Goal: Transaction & Acquisition: Purchase product/service

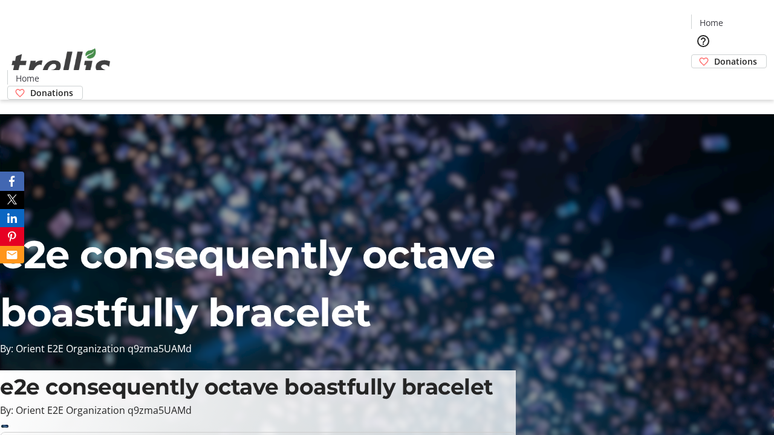
click at [714, 55] on span "Donations" at bounding box center [735, 61] width 43 height 13
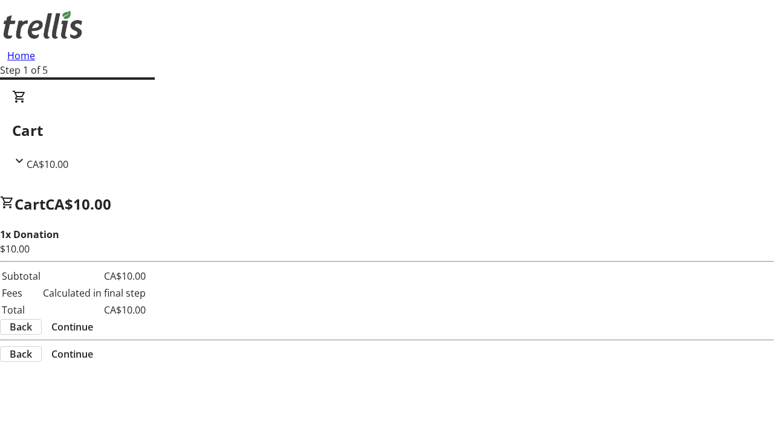
select select "CA"
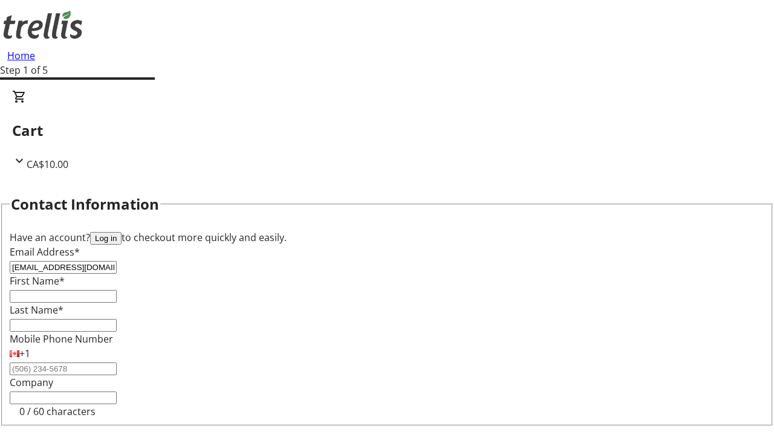
type input "[EMAIL_ADDRESS][DOMAIN_NAME]"
type input "Clare"
type input "[PERSON_NAME]"
type input "[STREET_ADDRESS][PERSON_NAME]"
type input "Kelowna"
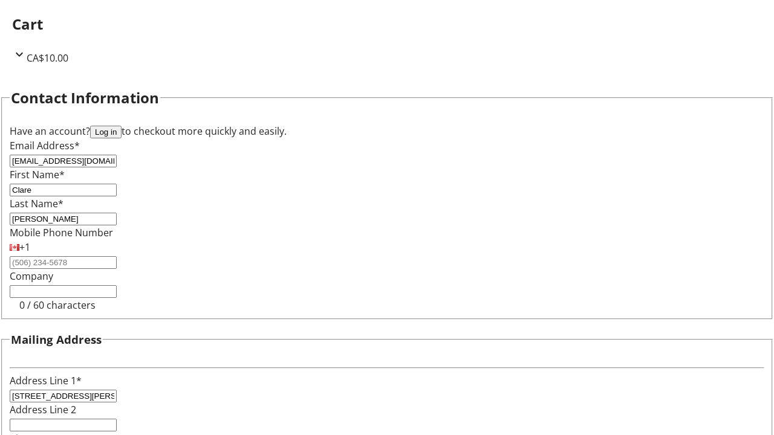
select select "BC"
type input "Kelowna"
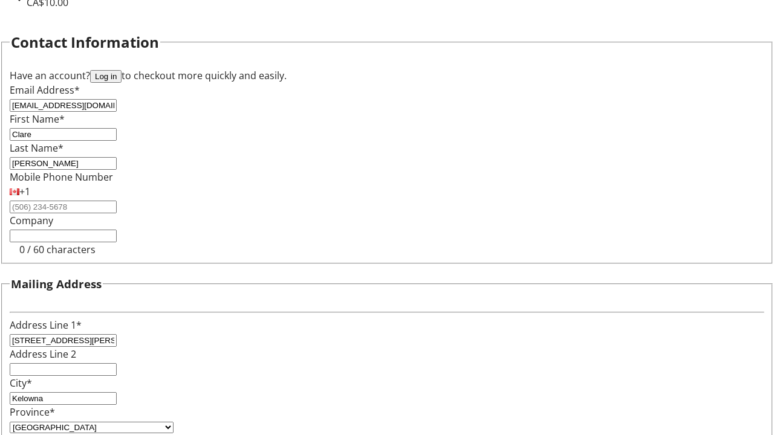
type input "V1Y 0C2"
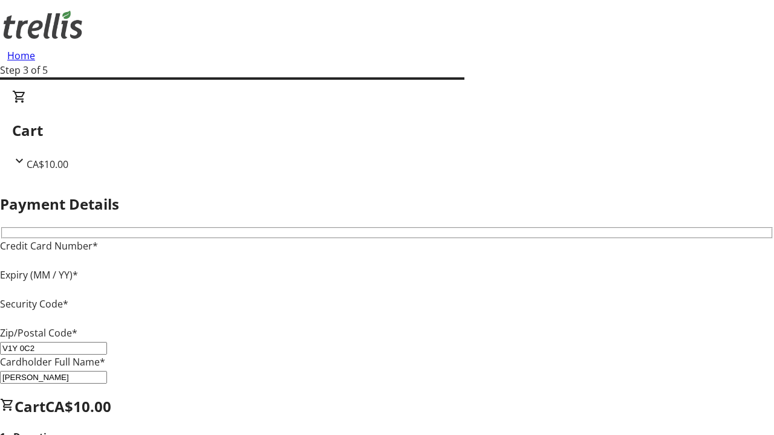
type input "V1Y 0C2"
